Goal: Task Accomplishment & Management: Manage account settings

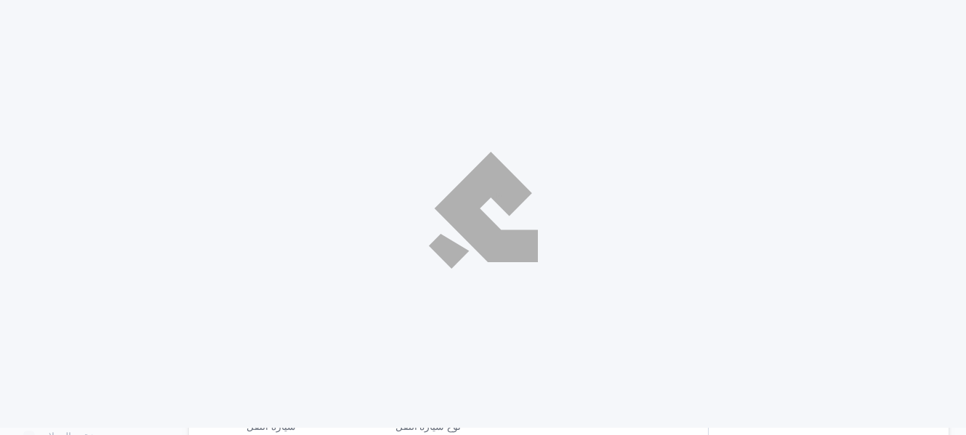
select select "ar"
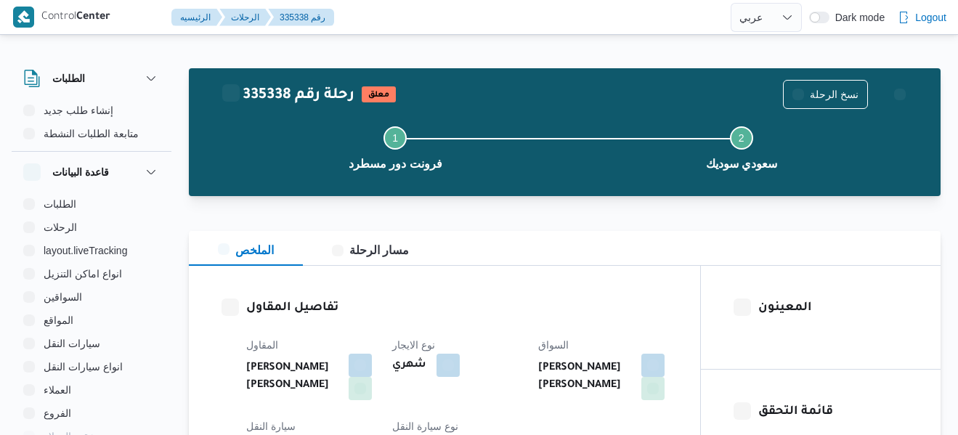
select select "ar"
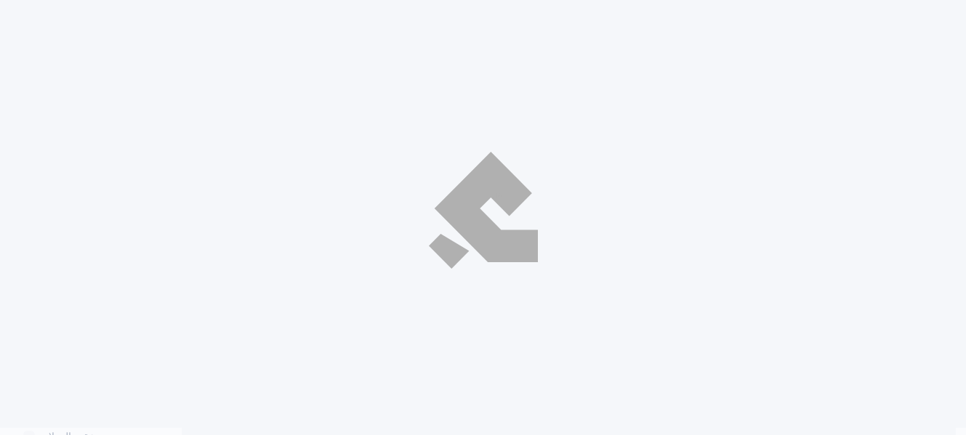
select select "ar"
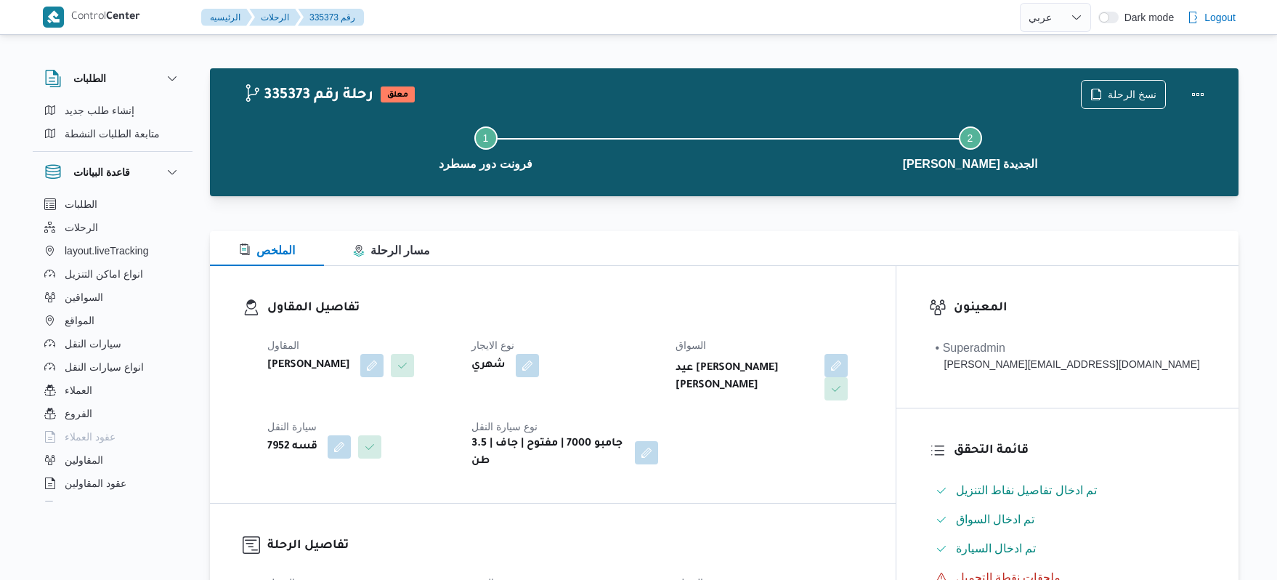
select select "ar"
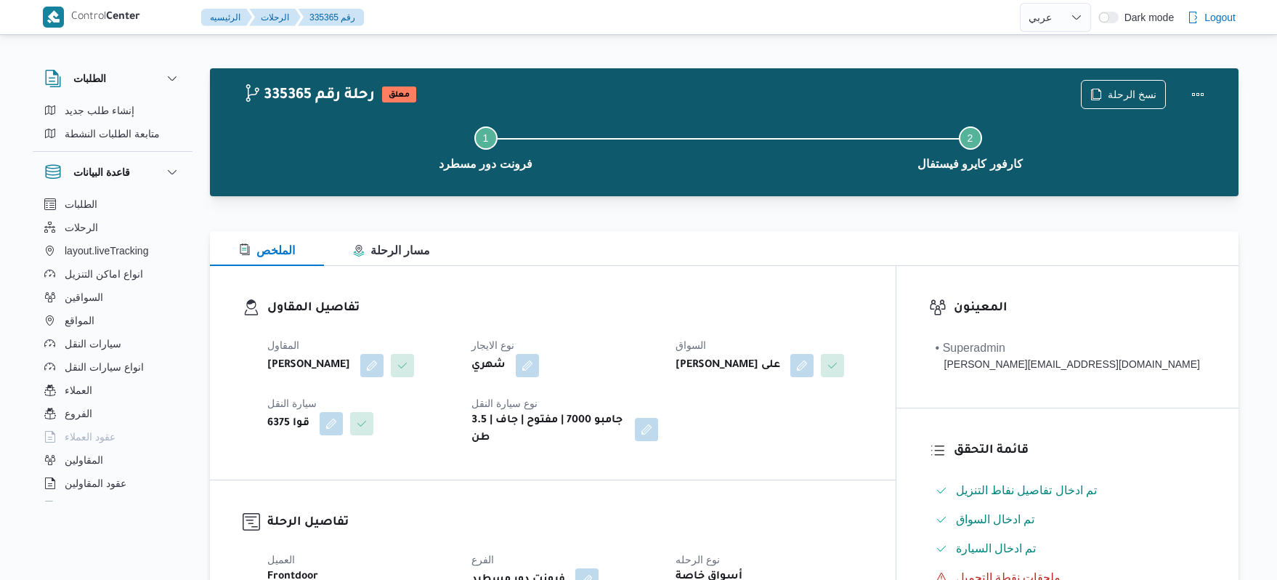
select select "ar"
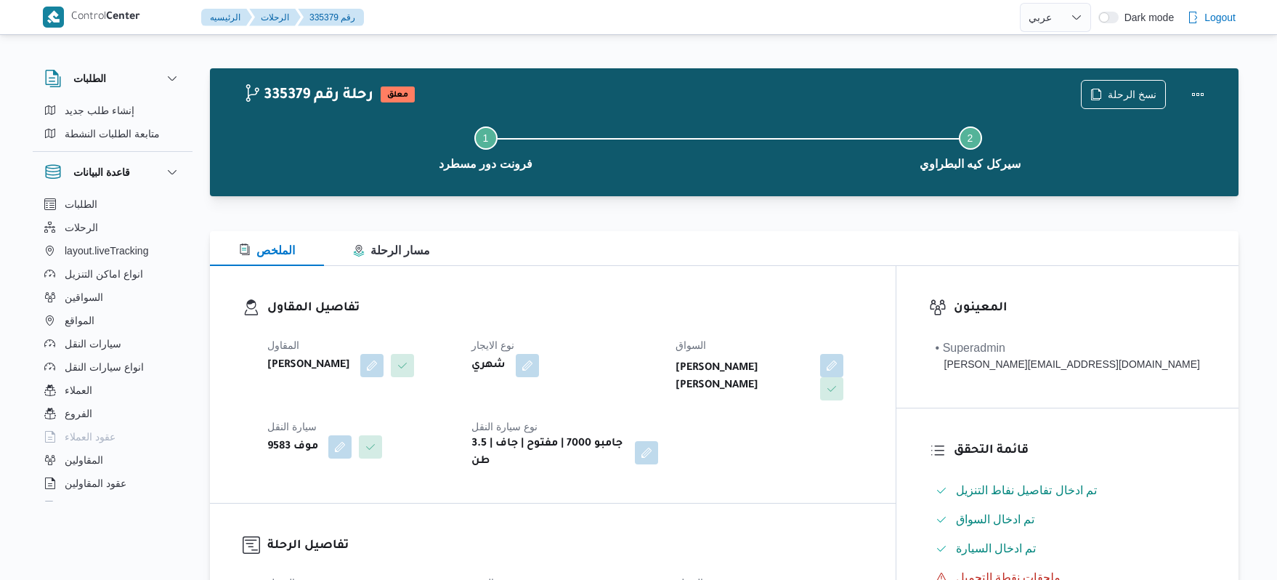
select select "ar"
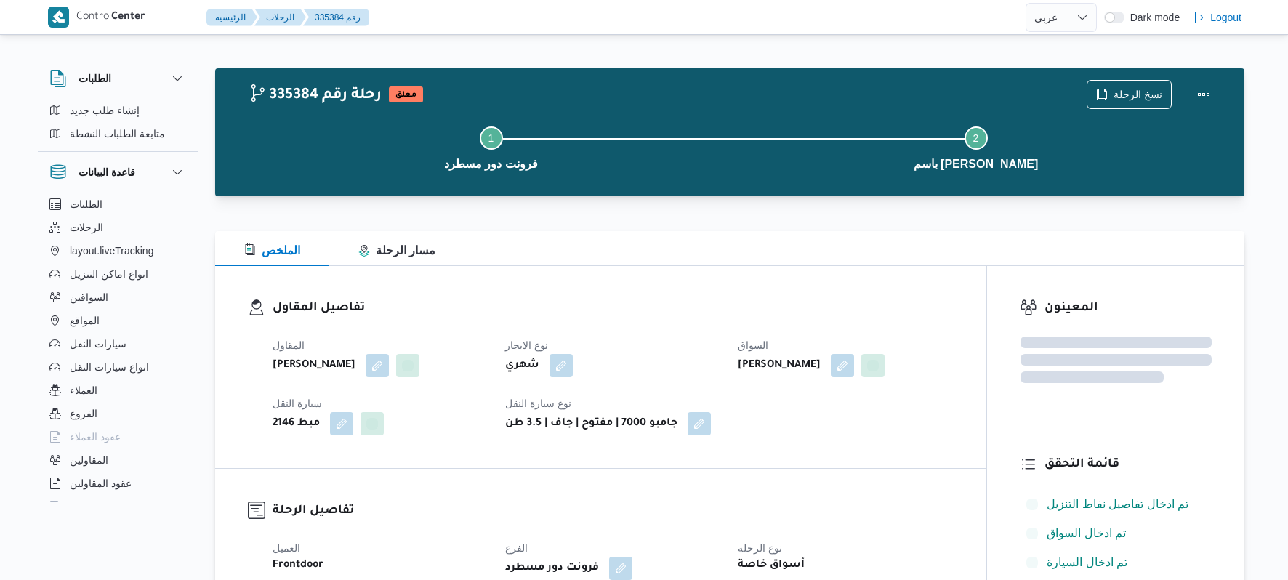
select select "ar"
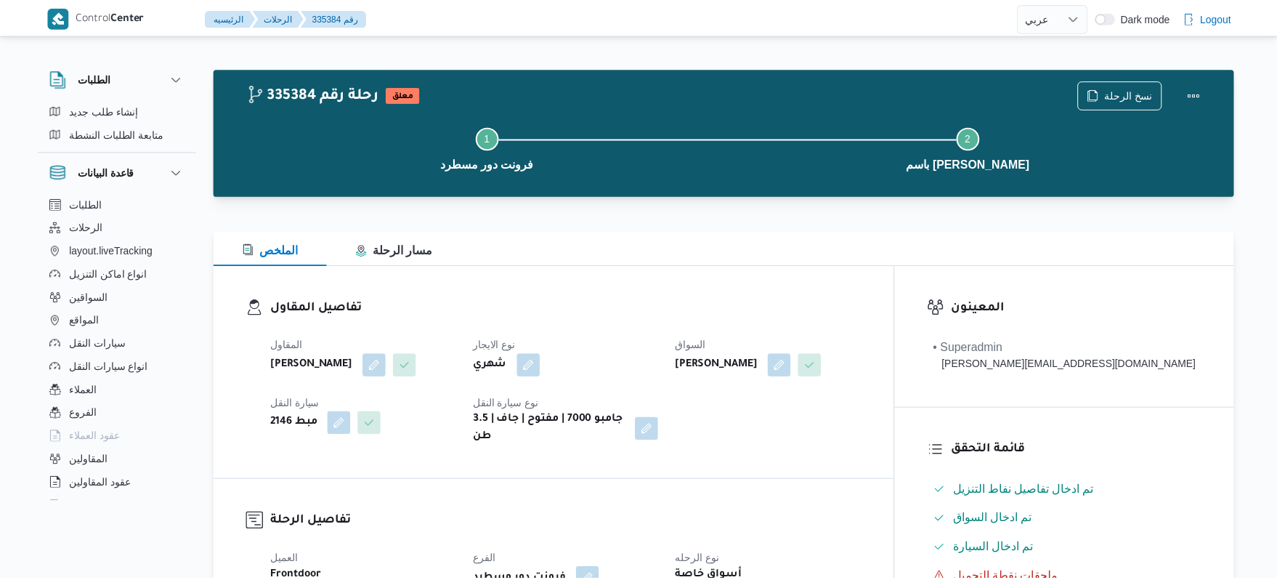
scroll to position [39, 0]
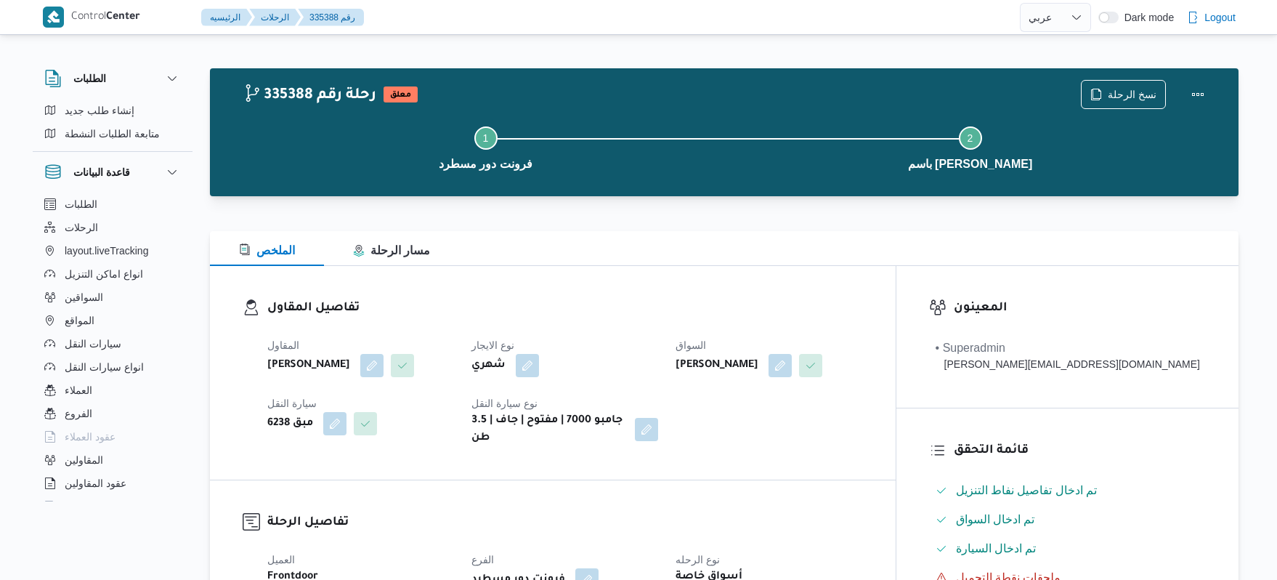
select select "ar"
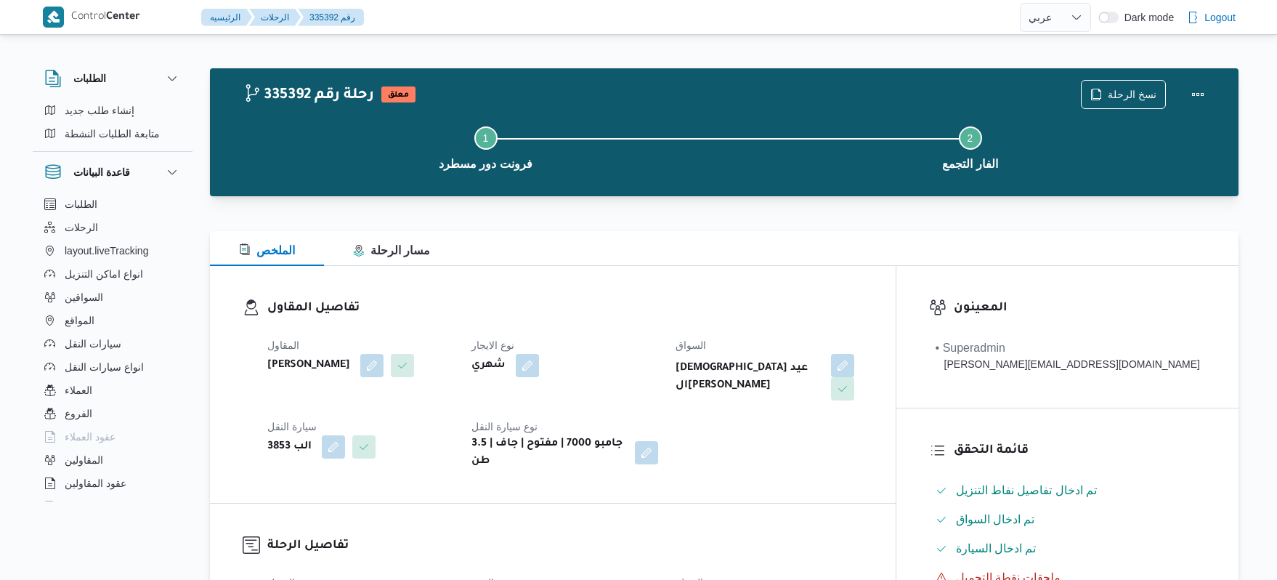
select select "ar"
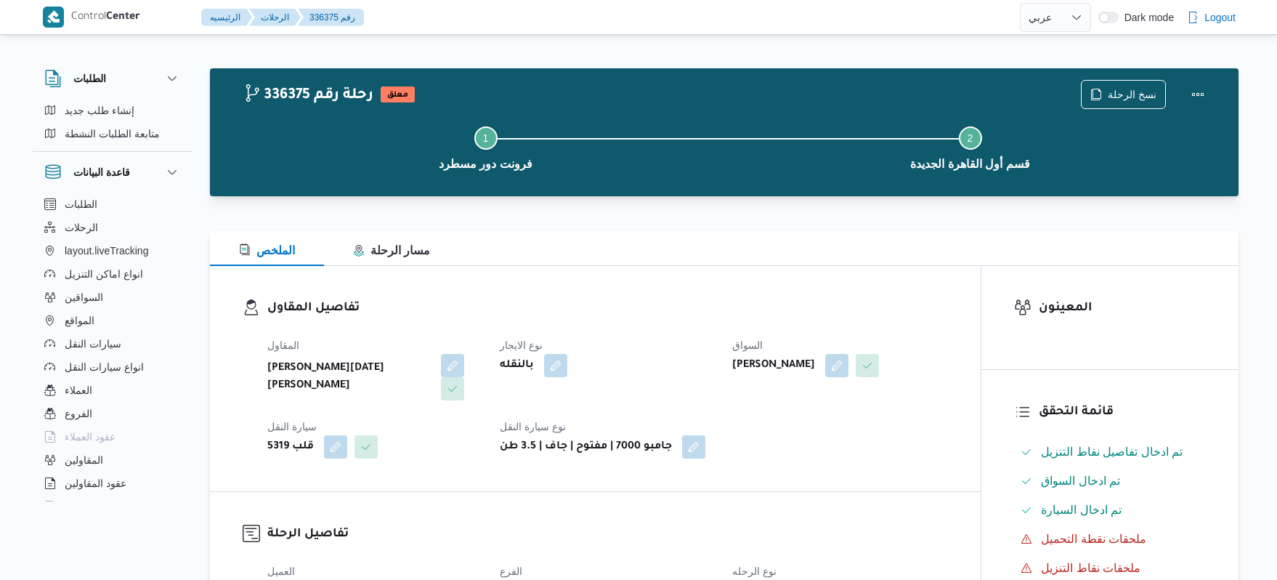
select select "ar"
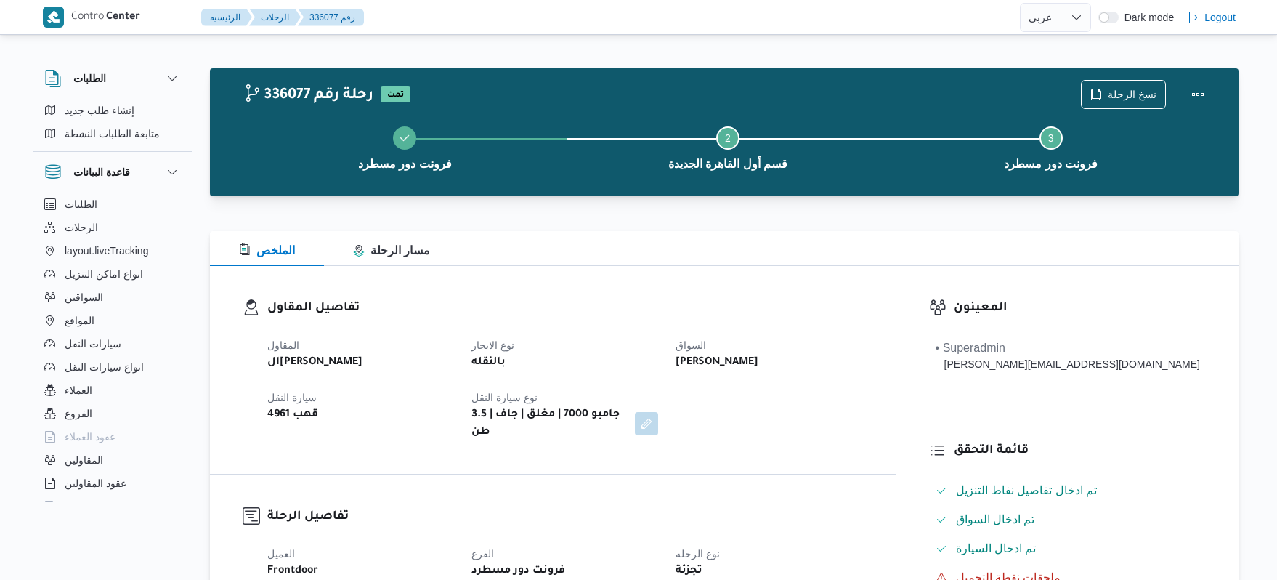
select select "ar"
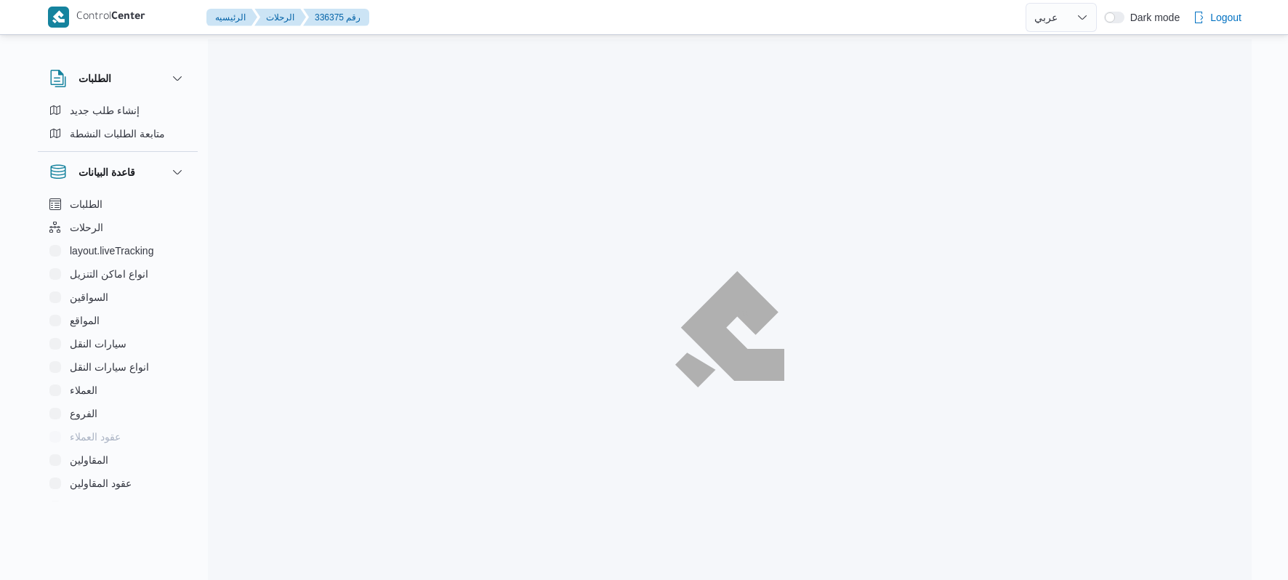
select select "ar"
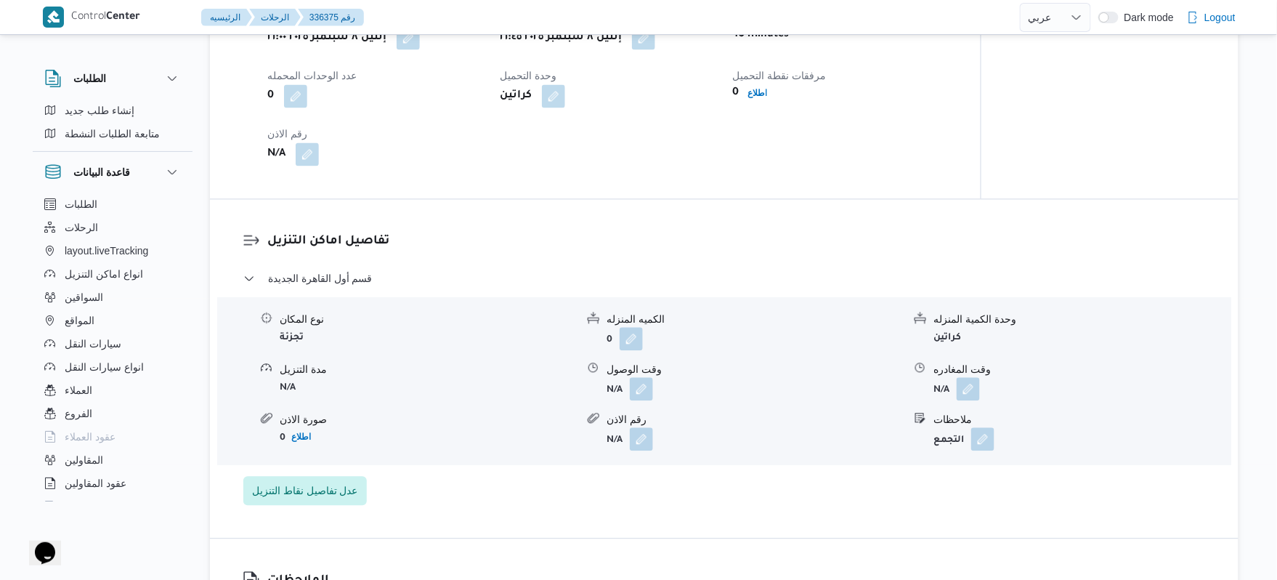
scroll to position [969, 0]
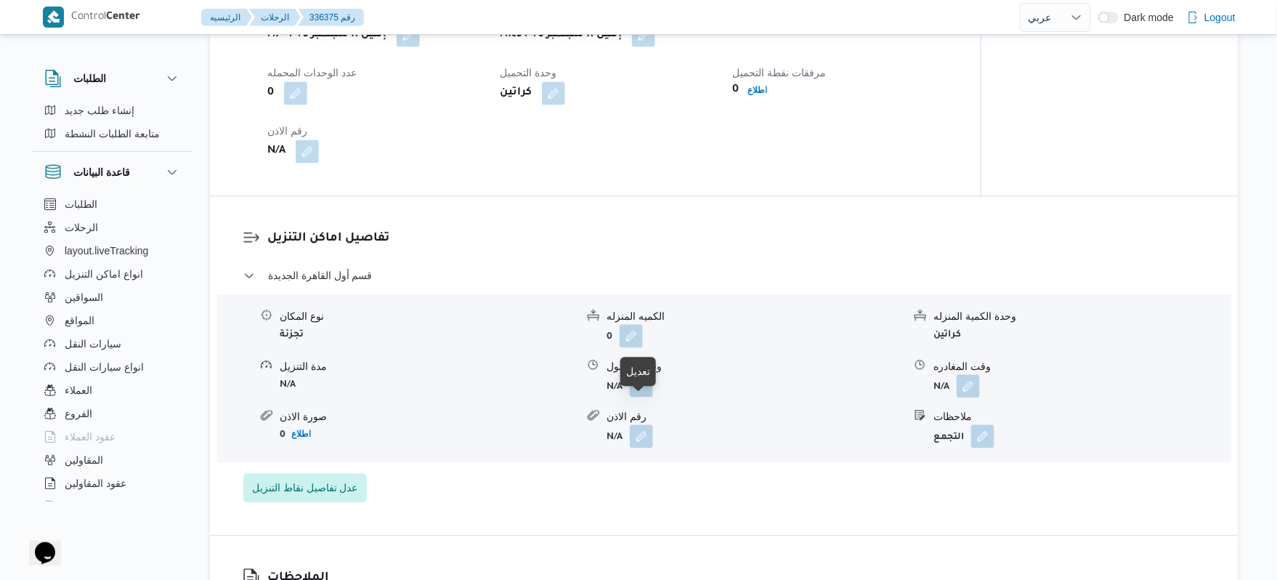
click at [644, 397] on button "button" at bounding box center [641, 385] width 23 height 23
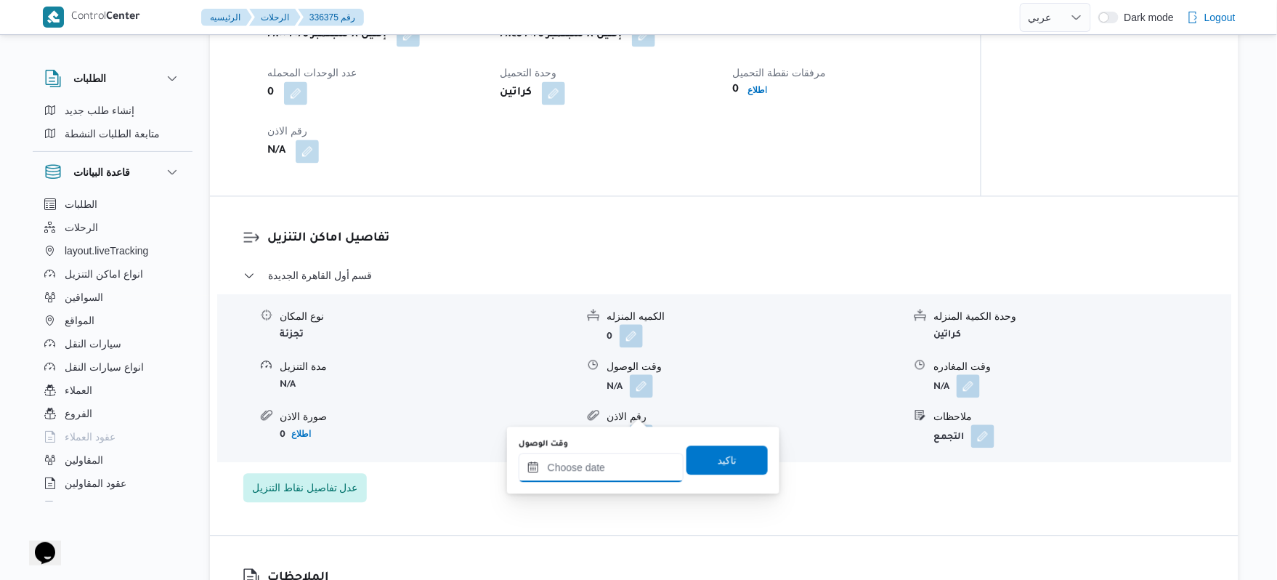
click at [589, 468] on input "وقت الوصول" at bounding box center [601, 467] width 165 height 29
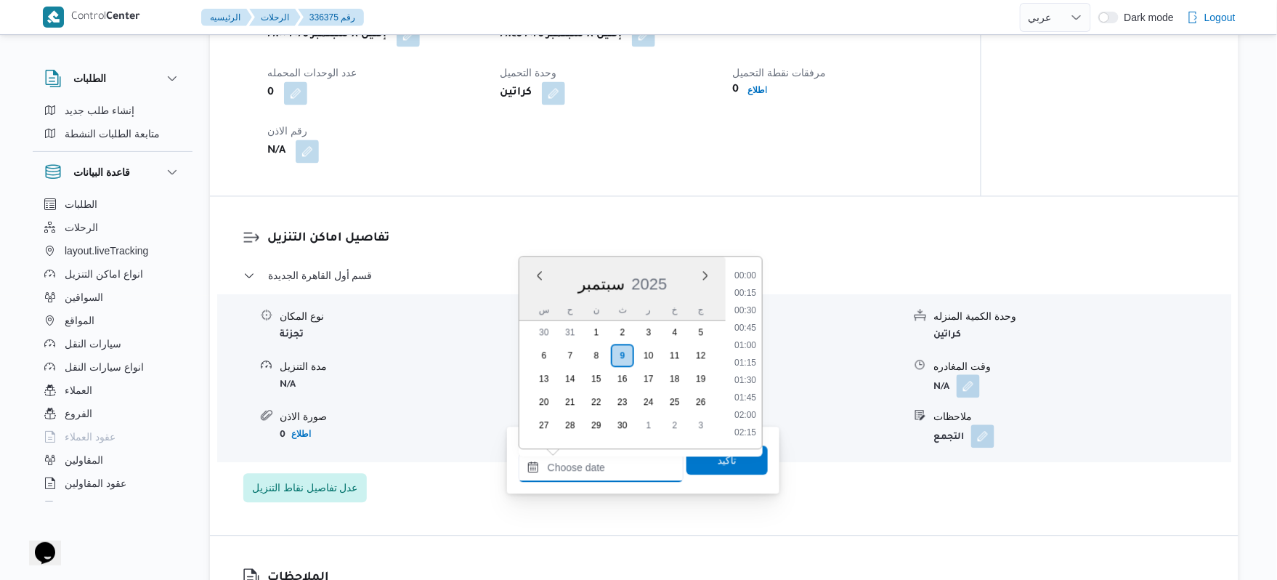
scroll to position [210, 0]
click at [533, 296] on div "سبتمبر 2025" at bounding box center [623, 280] width 206 height 37
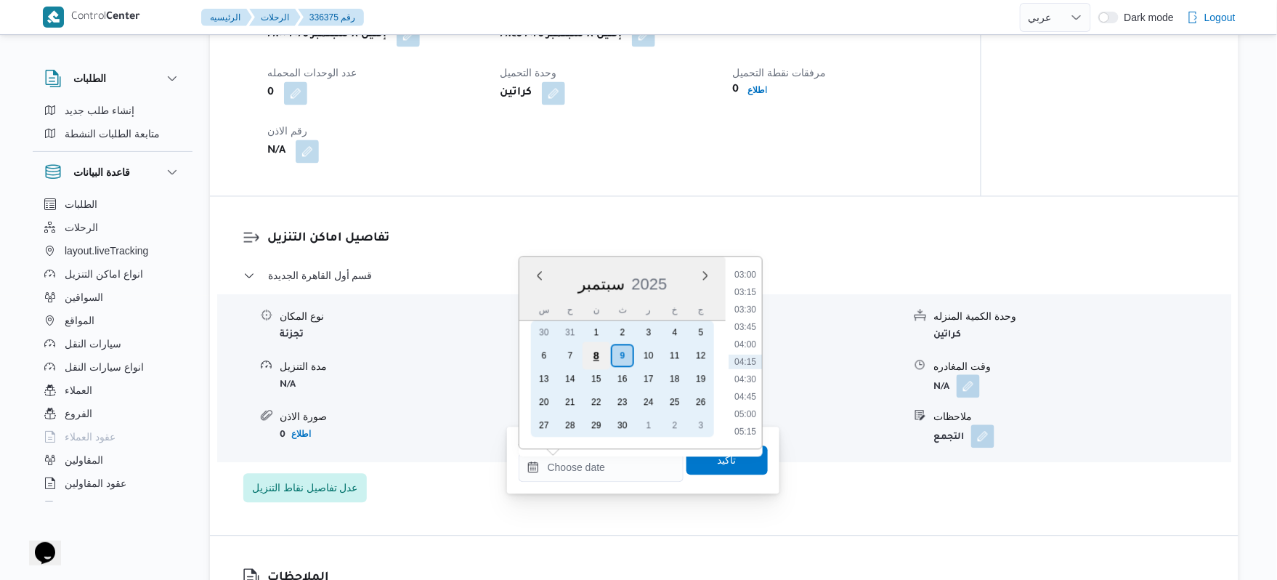
click at [586, 352] on div "8" at bounding box center [597, 356] width 28 height 28
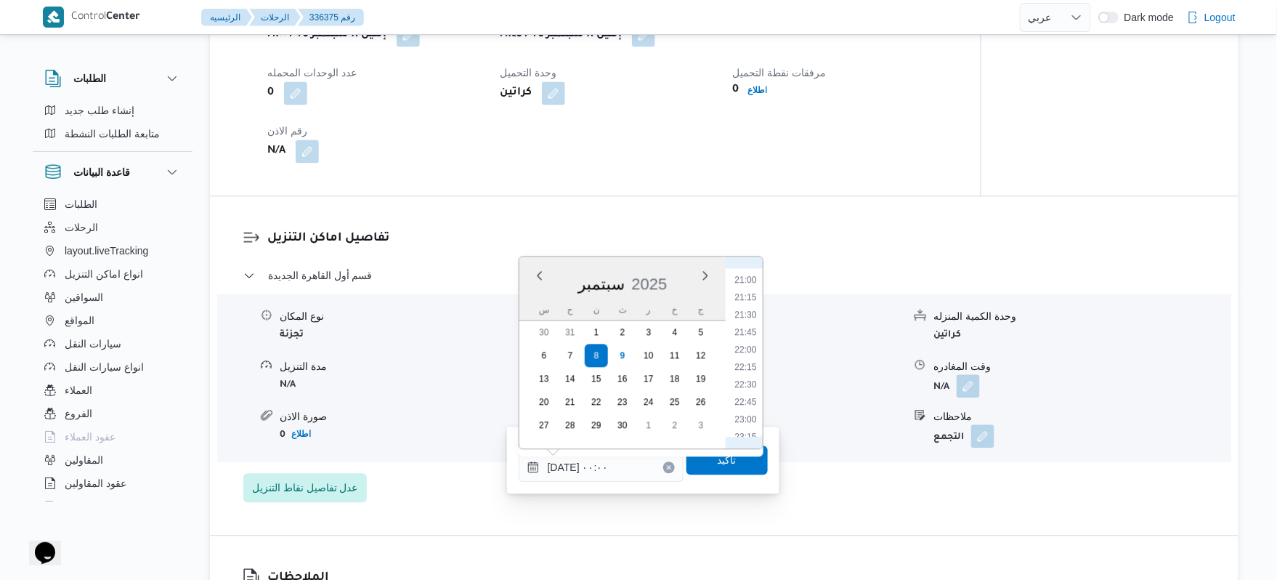
scroll to position [1509, 0]
click at [748, 337] on li "22:30" at bounding box center [745, 339] width 33 height 15
type input "٠٨/٠٩/٢٠٢٥ ٢٢:٣٠"
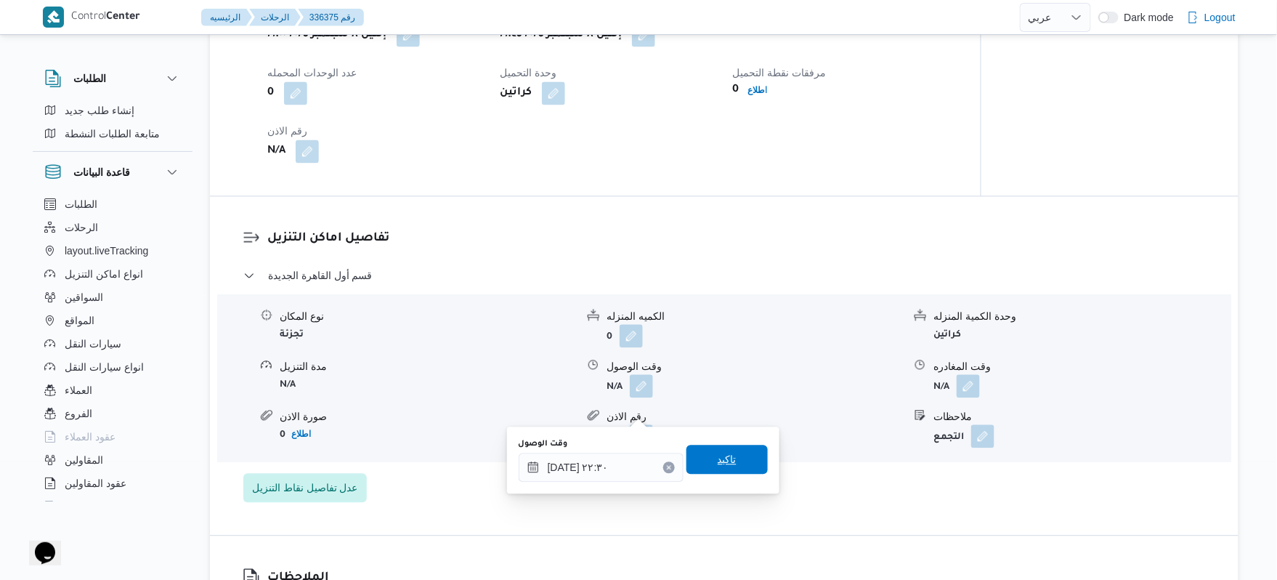
click at [699, 453] on span "تاكيد" at bounding box center [727, 459] width 81 height 29
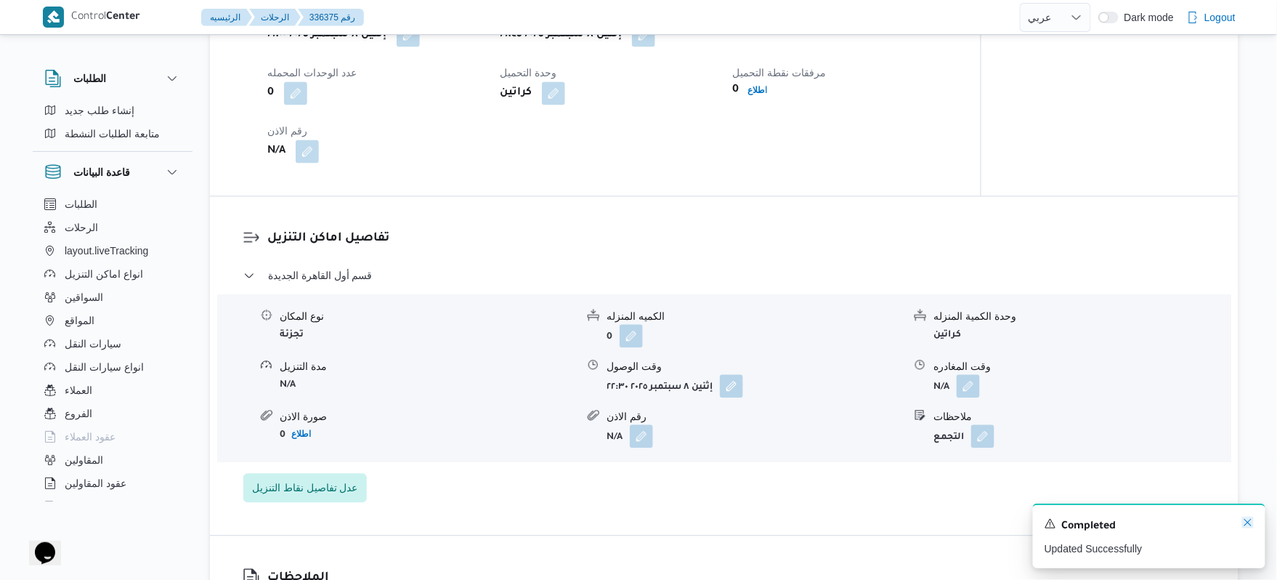
click at [1251, 528] on icon "Dismiss toast" at bounding box center [1249, 523] width 12 height 12
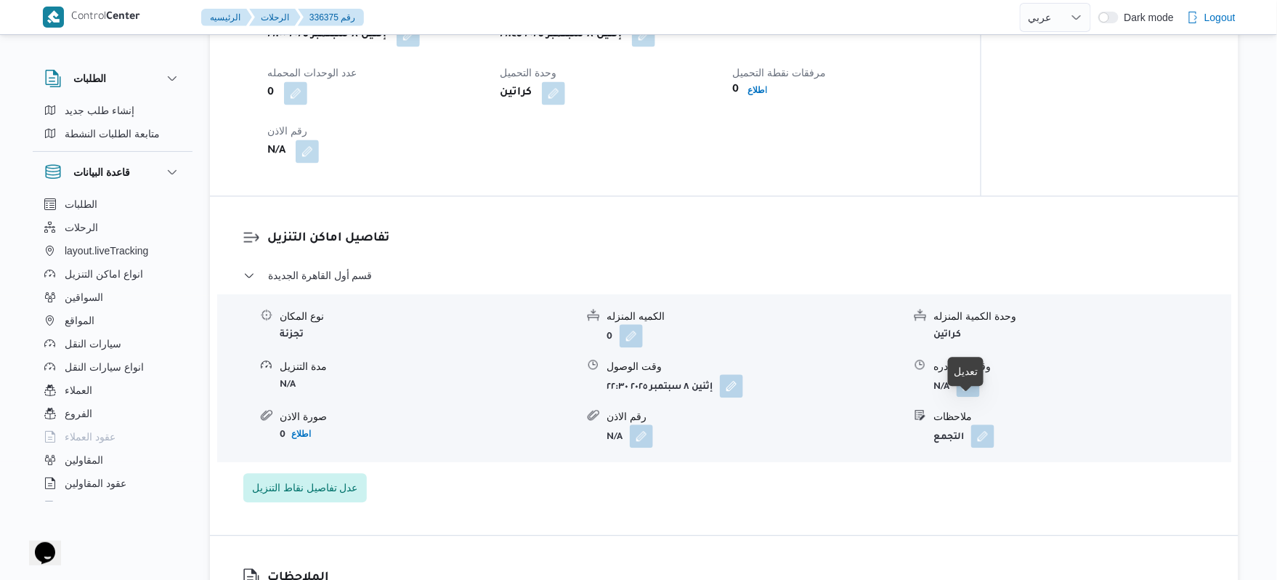
click at [966, 397] on button "button" at bounding box center [968, 385] width 23 height 23
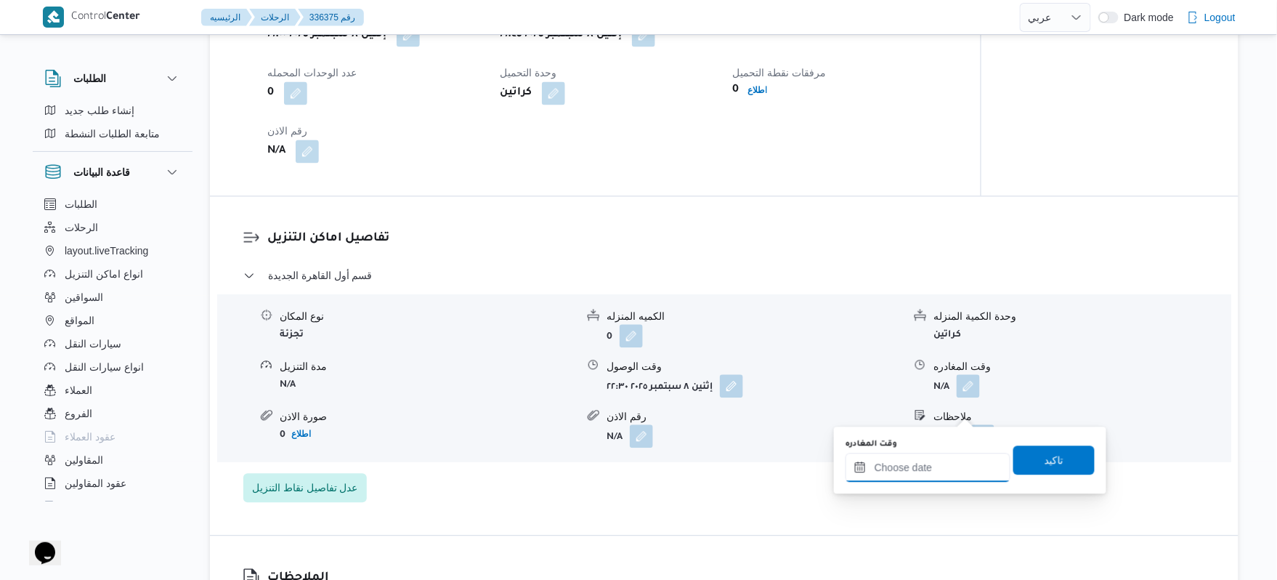
click at [905, 461] on input "وقت المغادره" at bounding box center [928, 467] width 165 height 29
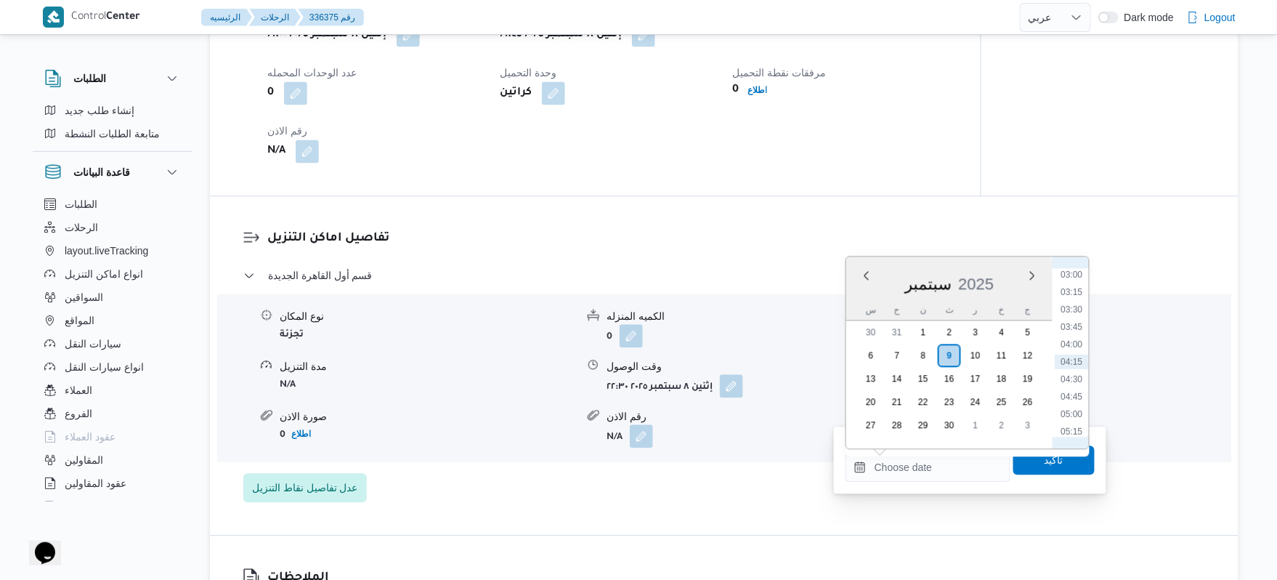
scroll to position [67, 0]
click at [1077, 381] on li "02:30" at bounding box center [1072, 383] width 33 height 15
type input "٠٩/٠٩/٢٠٢٥ ٠٢:٣٠"
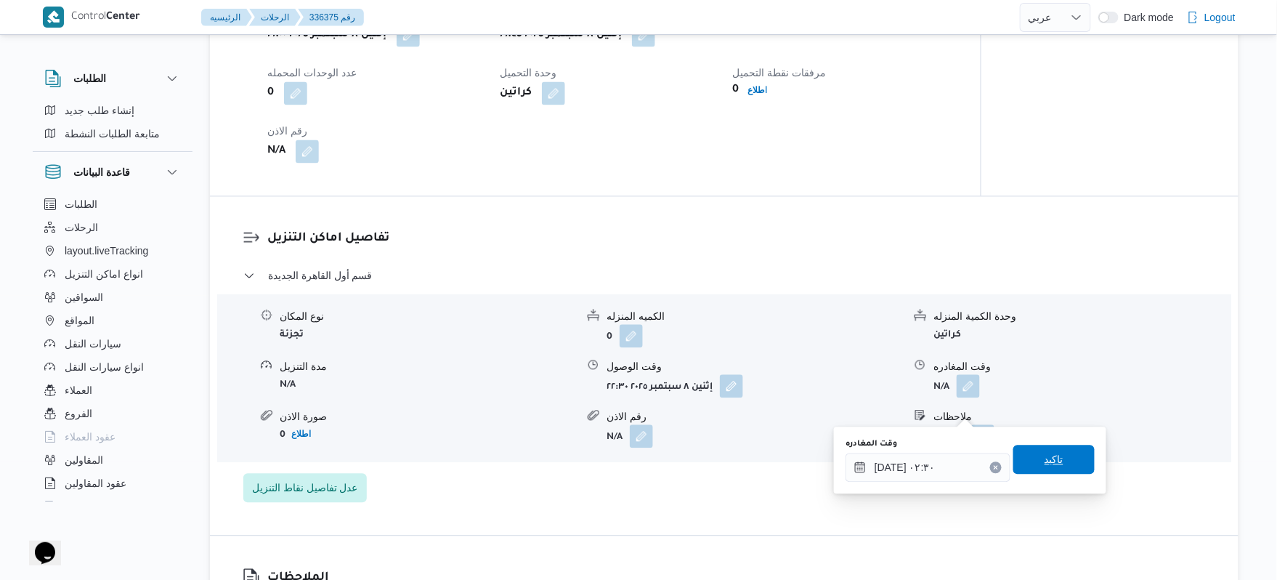
click at [1059, 462] on span "تاكيد" at bounding box center [1054, 459] width 81 height 29
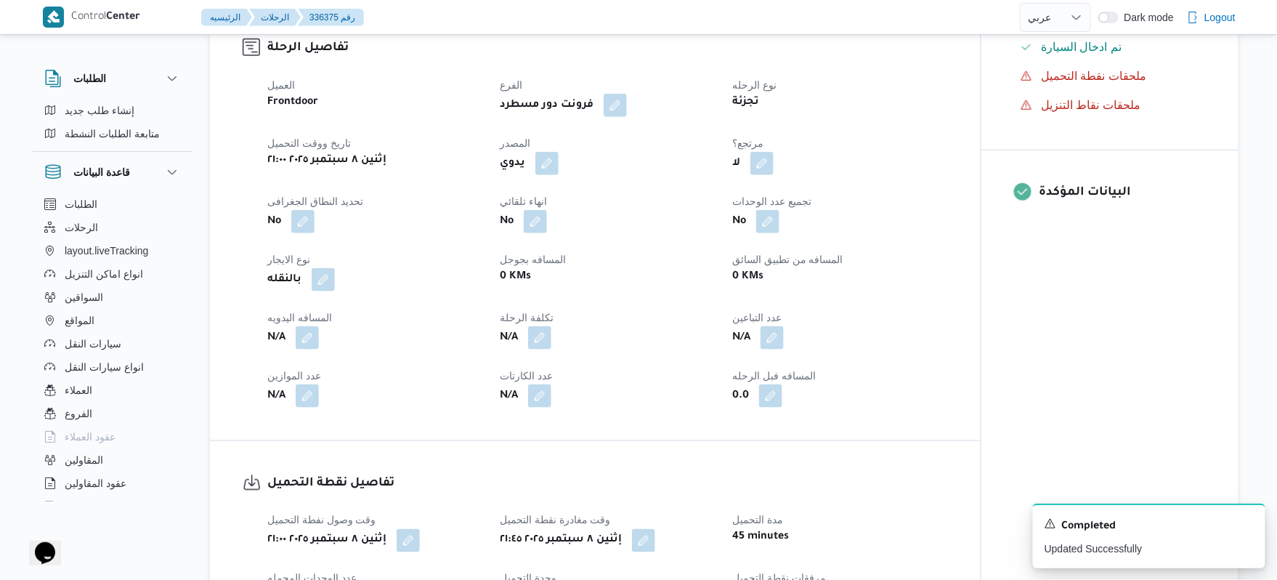
scroll to position [465, 0]
click at [312, 347] on button "button" at bounding box center [307, 334] width 23 height 23
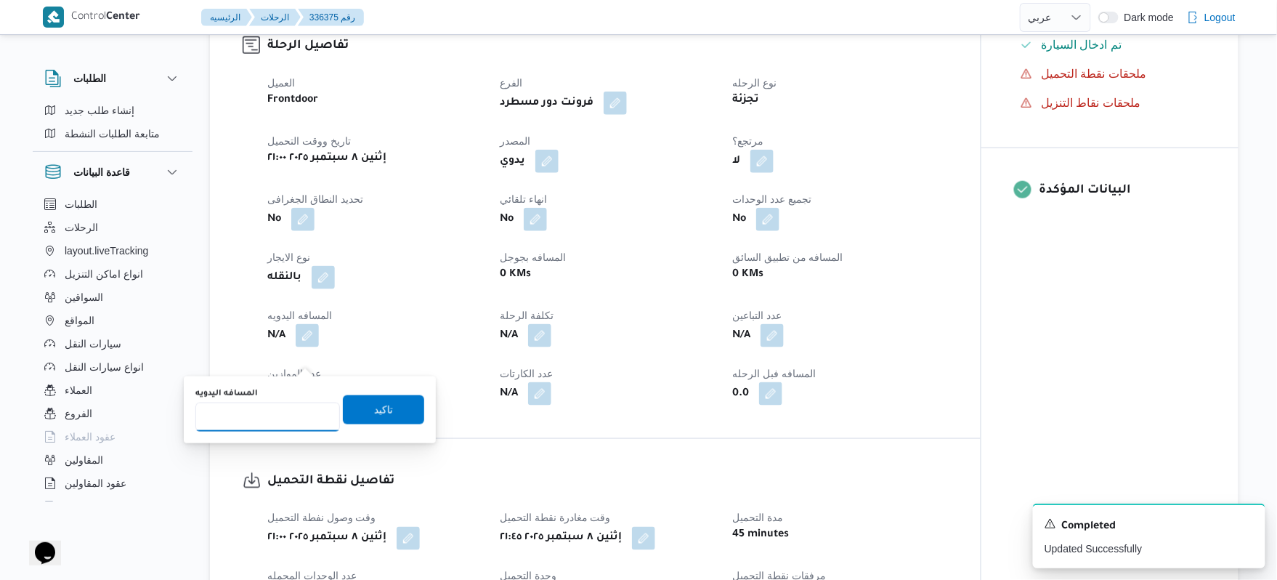
click at [271, 419] on input "المسافه اليدويه" at bounding box center [267, 417] width 145 height 29
type input "60"
click at [374, 413] on span "تاكيد" at bounding box center [383, 408] width 19 height 17
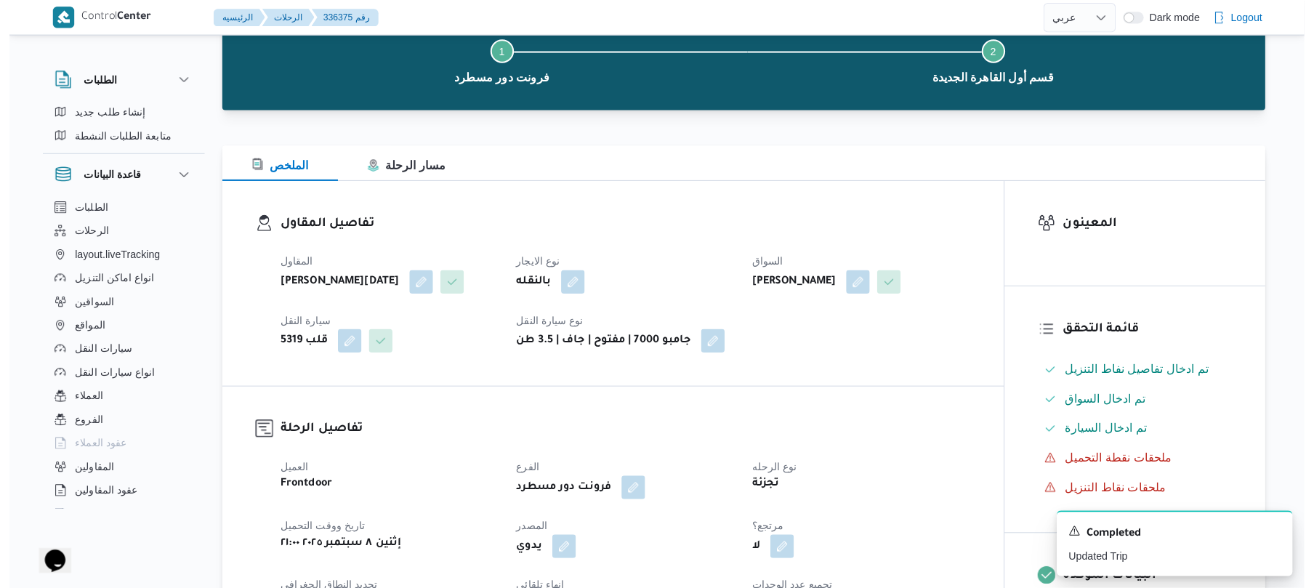
scroll to position [0, 0]
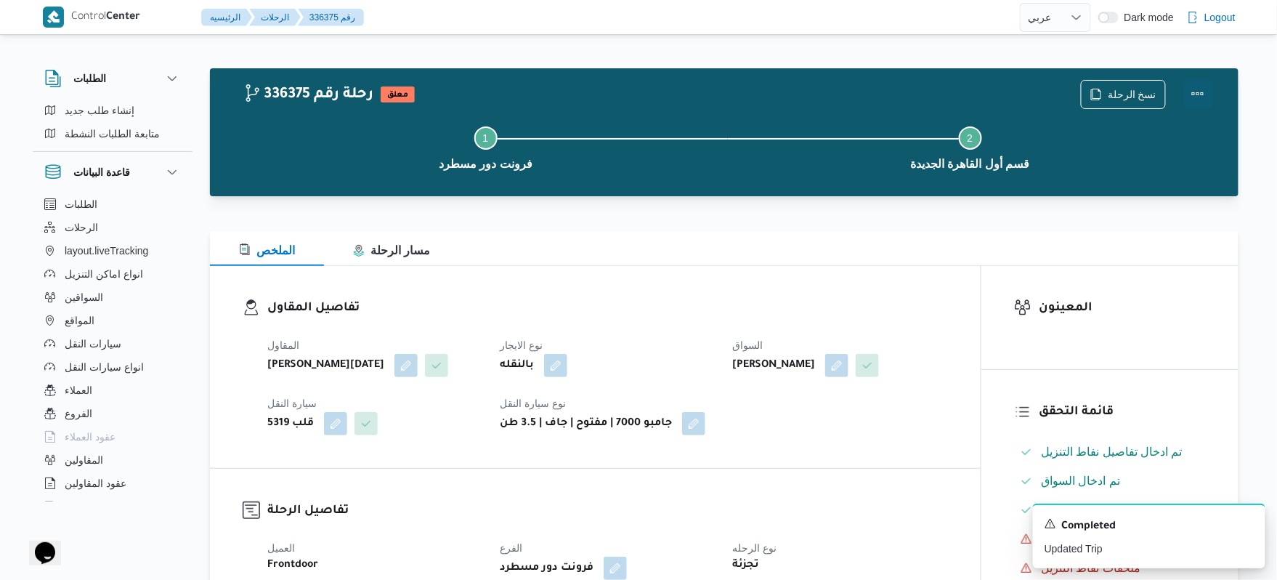
click at [1199, 87] on button "Actions" at bounding box center [1198, 93] width 29 height 29
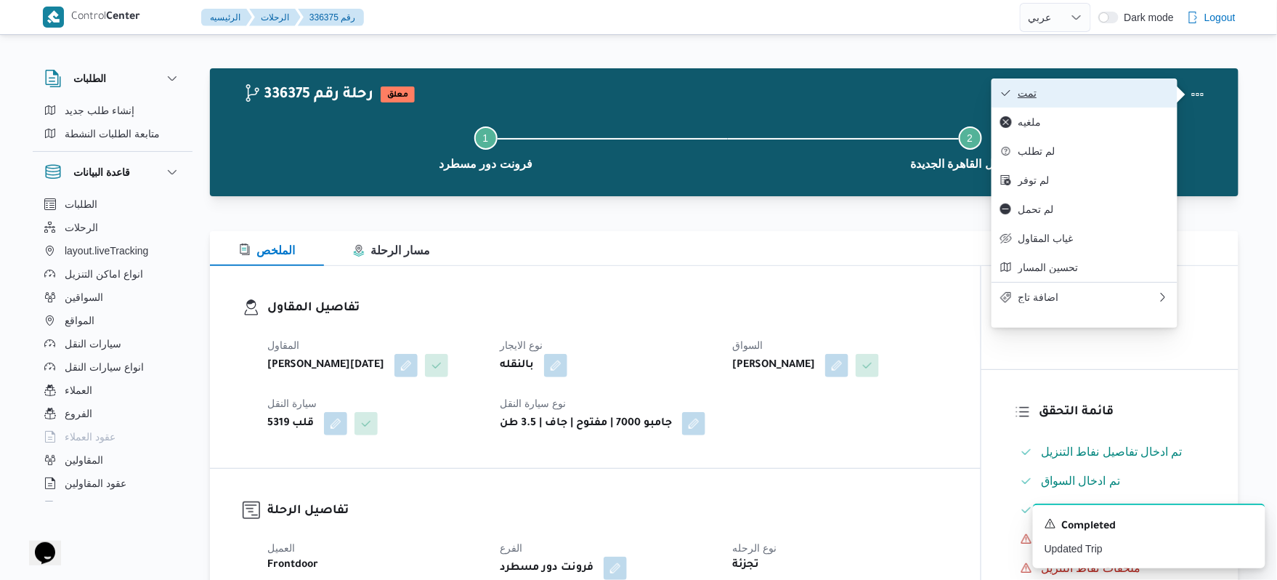
click at [1129, 92] on span "تمت" at bounding box center [1093, 93] width 151 height 12
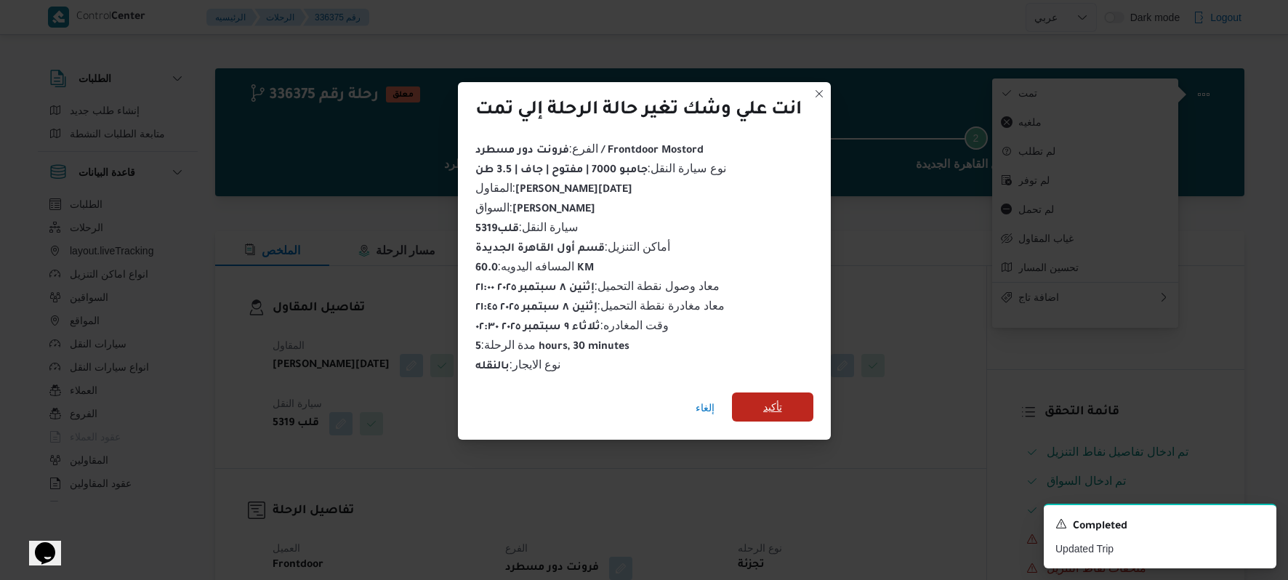
click at [791, 394] on span "تأكيد" at bounding box center [772, 406] width 81 height 29
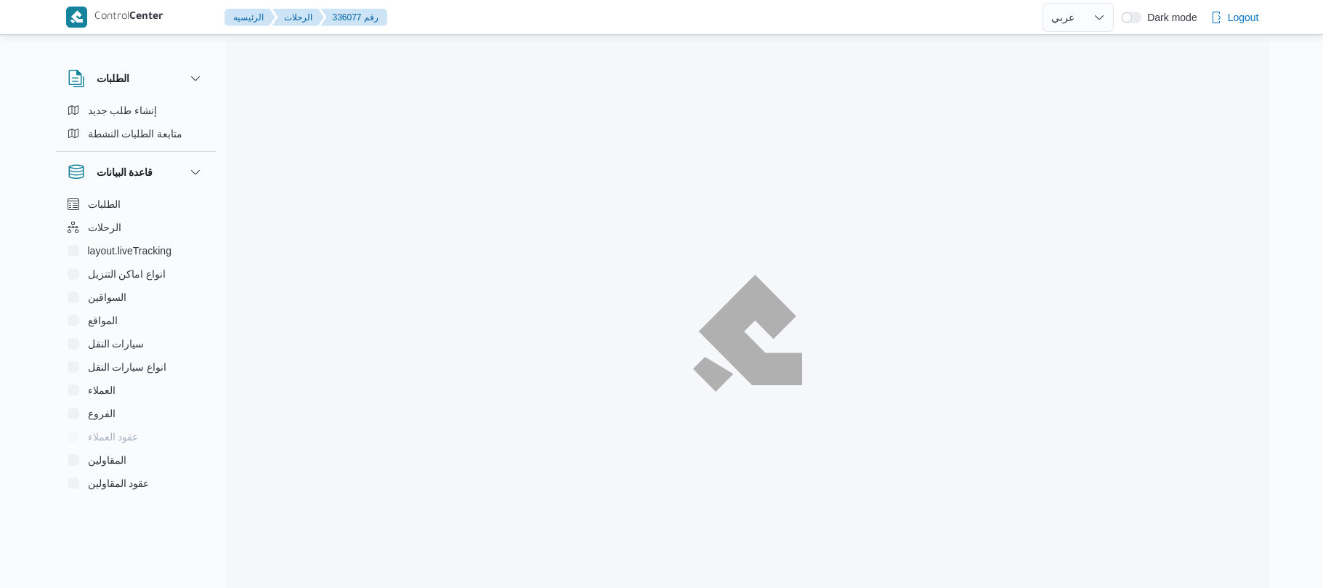
select select "ar"
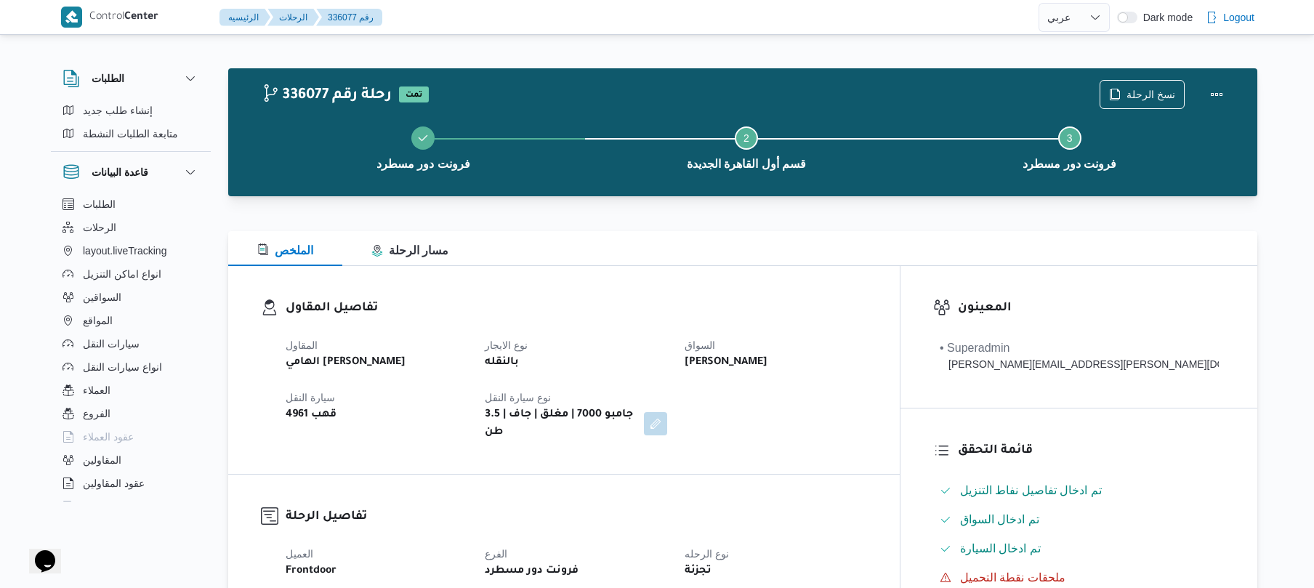
click at [1231, 97] on div "نسخ الرحلة" at bounding box center [1165, 94] width 149 height 47
click at [1219, 92] on button "Actions" at bounding box center [1216, 93] width 29 height 29
click at [952, 237] on div "الملخص مسار الرحلة" at bounding box center [742, 248] width 1029 height 35
